Goal: Transaction & Acquisition: Purchase product/service

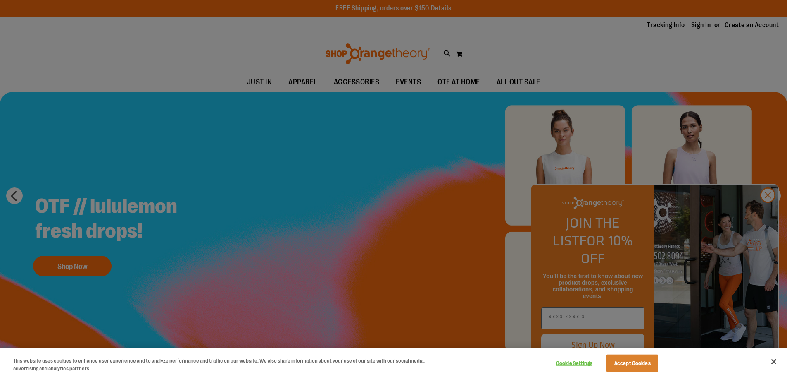
click at [770, 215] on div at bounding box center [393, 188] width 787 height 377
click at [637, 366] on button "Accept Cookies" at bounding box center [633, 362] width 52 height 17
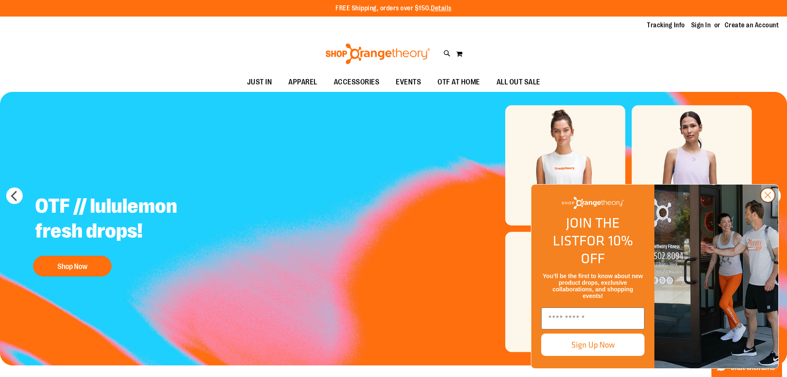
click at [767, 202] on icon "Close dialog" at bounding box center [768, 195] width 14 height 14
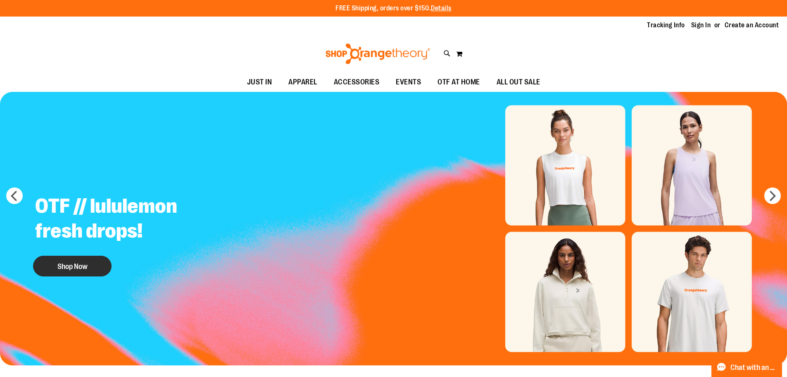
click at [70, 270] on button "Shop Now" at bounding box center [72, 265] width 79 height 21
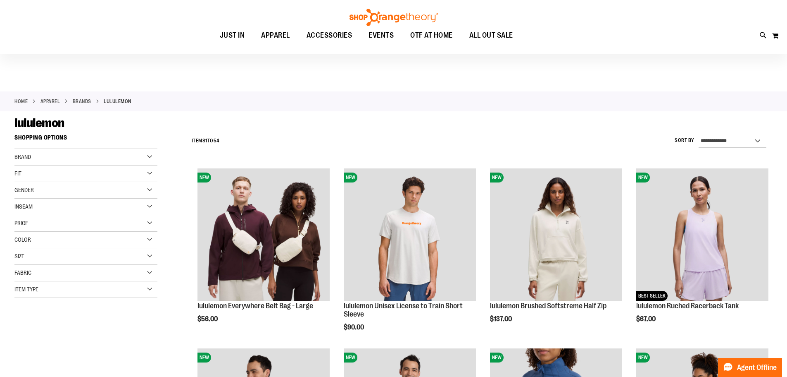
scroll to position [165, 0]
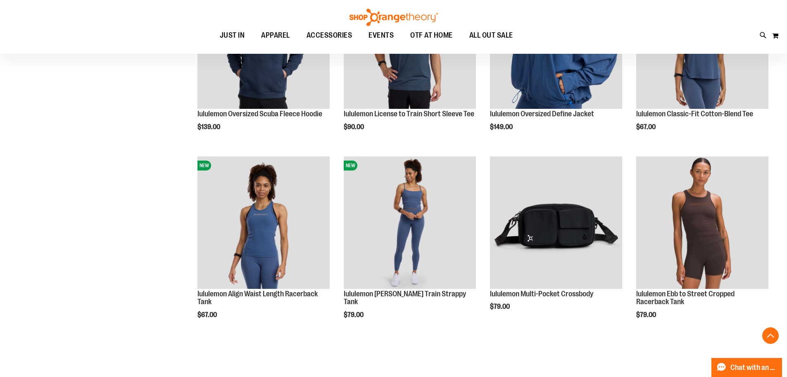
scroll to position [578, 0]
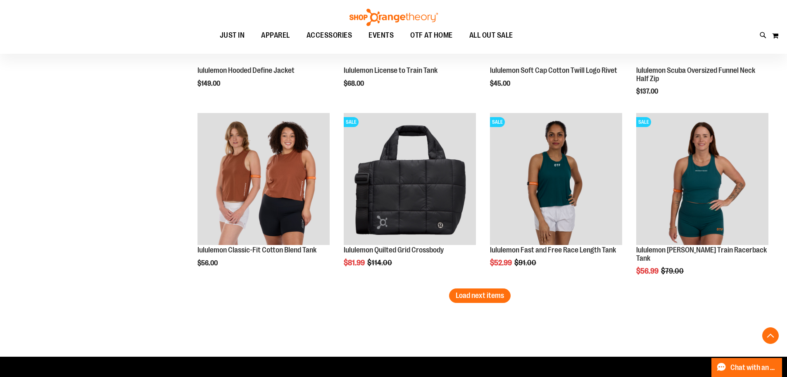
scroll to position [1570, 0]
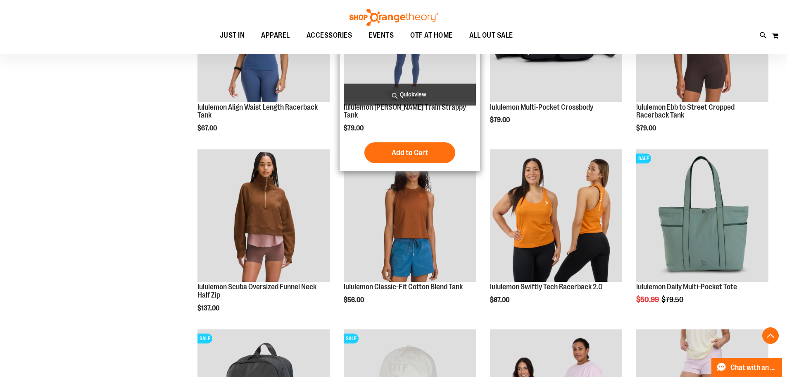
scroll to position [454, 0]
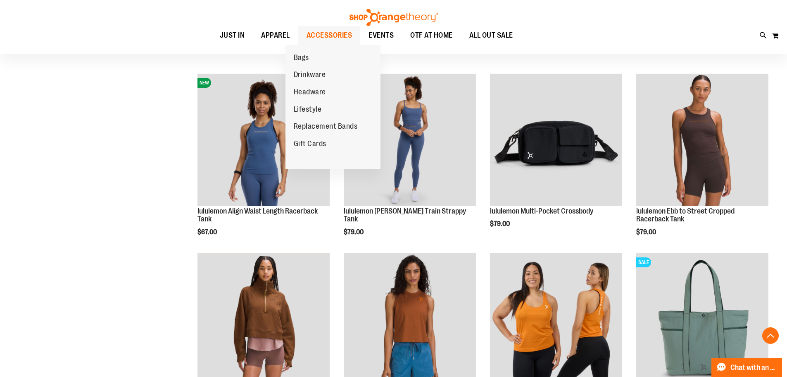
click at [333, 36] on span "ACCESSORIES" at bounding box center [330, 35] width 46 height 19
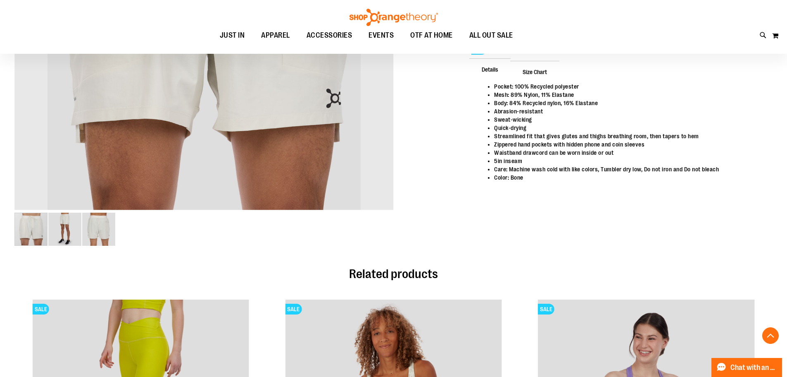
scroll to position [289, 0]
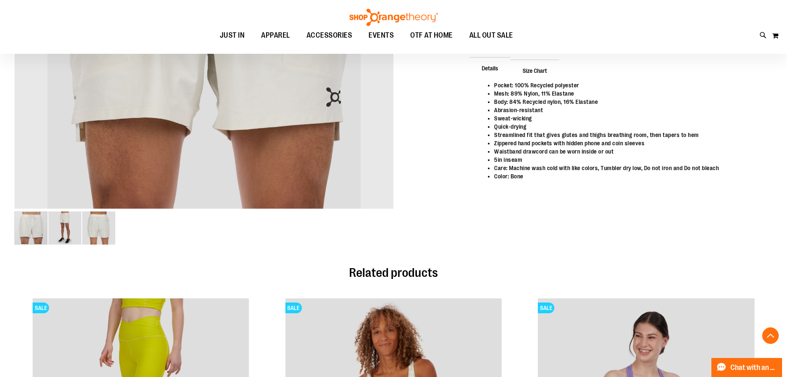
click at [64, 226] on img "image 2 of 3" at bounding box center [64, 227] width 33 height 33
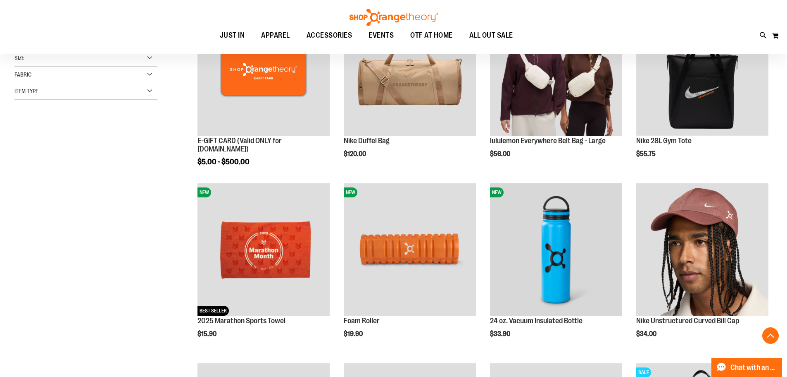
scroll to position [372, 0]
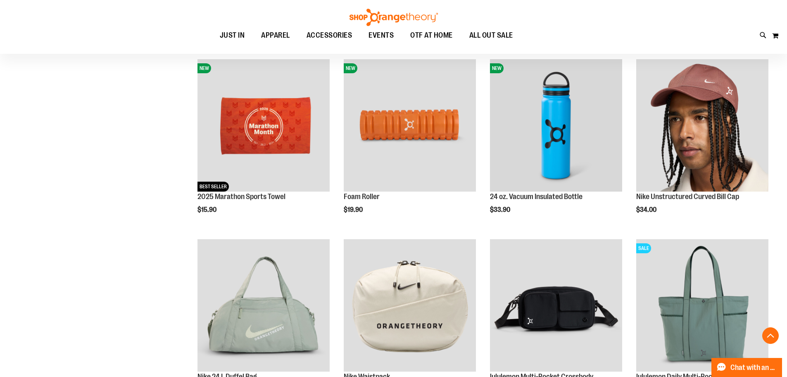
scroll to position [41, 0]
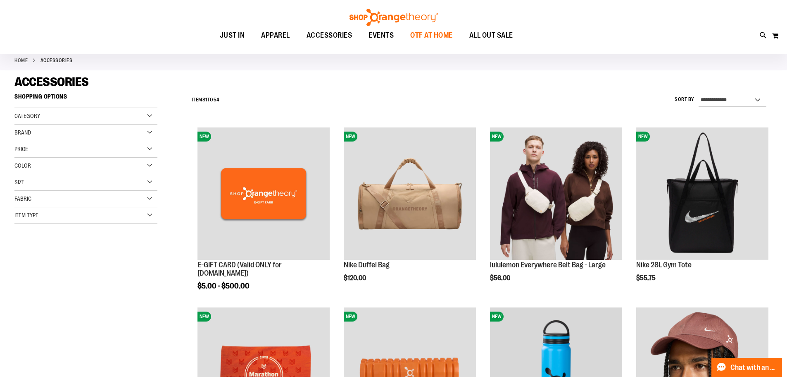
click at [434, 38] on span "OTF AT HOME" at bounding box center [431, 35] width 43 height 19
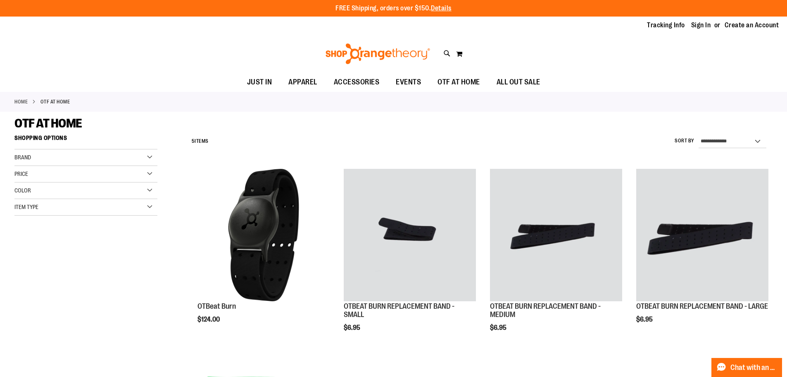
click at [141, 206] on div "Item Type" at bounding box center [85, 207] width 143 height 17
